Goal: Contribute content

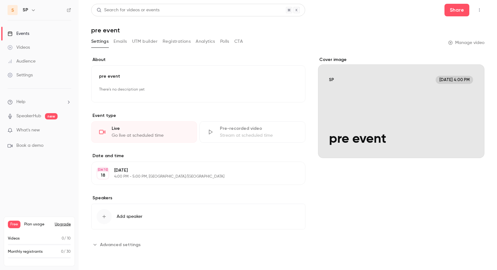
click at [36, 130] on span "What's new" at bounding box center [28, 130] width 24 height 7
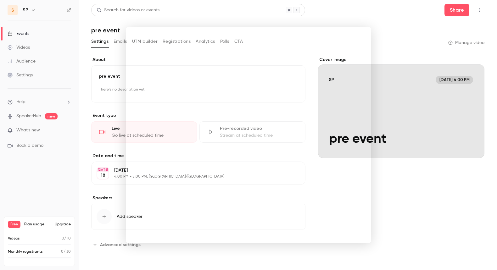
click at [116, 58] on div at bounding box center [248, 135] width 497 height 270
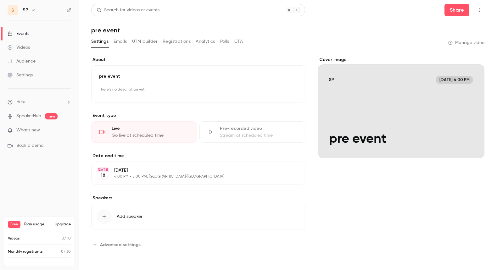
click at [28, 34] on div "Events" at bounding box center [19, 34] width 22 height 6
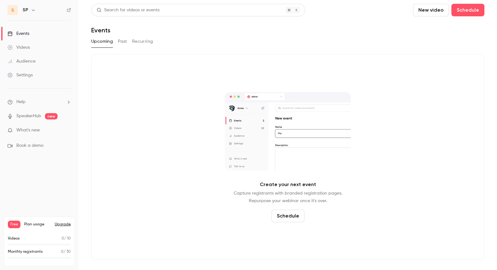
click at [427, 14] on button "New video" at bounding box center [431, 10] width 36 height 13
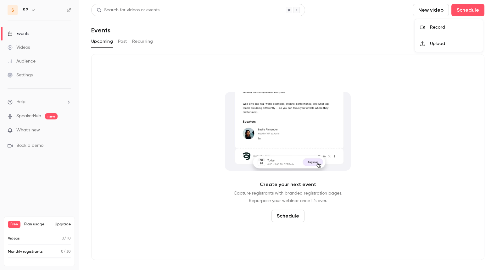
click at [442, 29] on div "Record" at bounding box center [454, 27] width 48 height 6
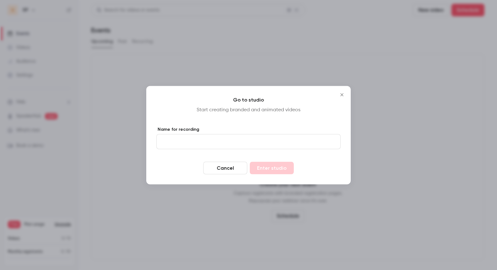
click at [220, 144] on input "Name for recording" at bounding box center [248, 141] width 184 height 15
type input "*****"
click at [271, 171] on button "Enter studio" at bounding box center [272, 168] width 44 height 13
